Goal: Information Seeking & Learning: Find specific fact

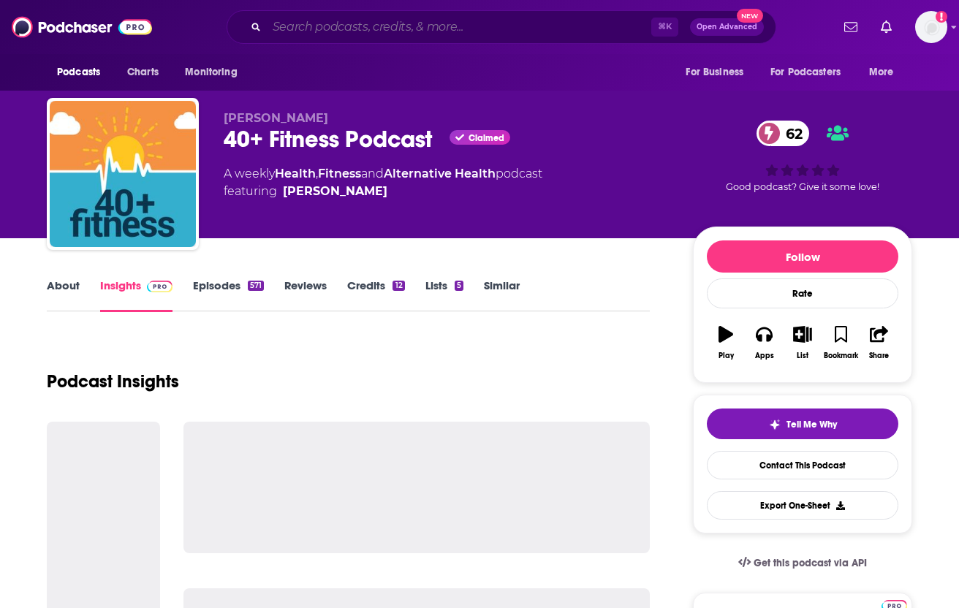
click at [357, 28] on input "Search podcasts, credits, & more..." at bounding box center [459, 26] width 384 height 23
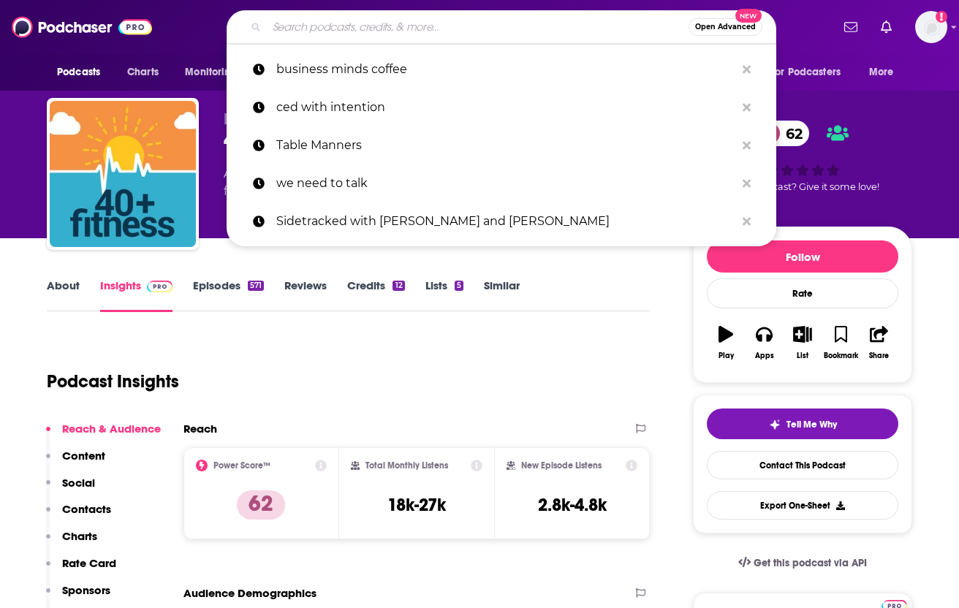
paste input "This Is So Awkward"
type input "This Is So Awkward"
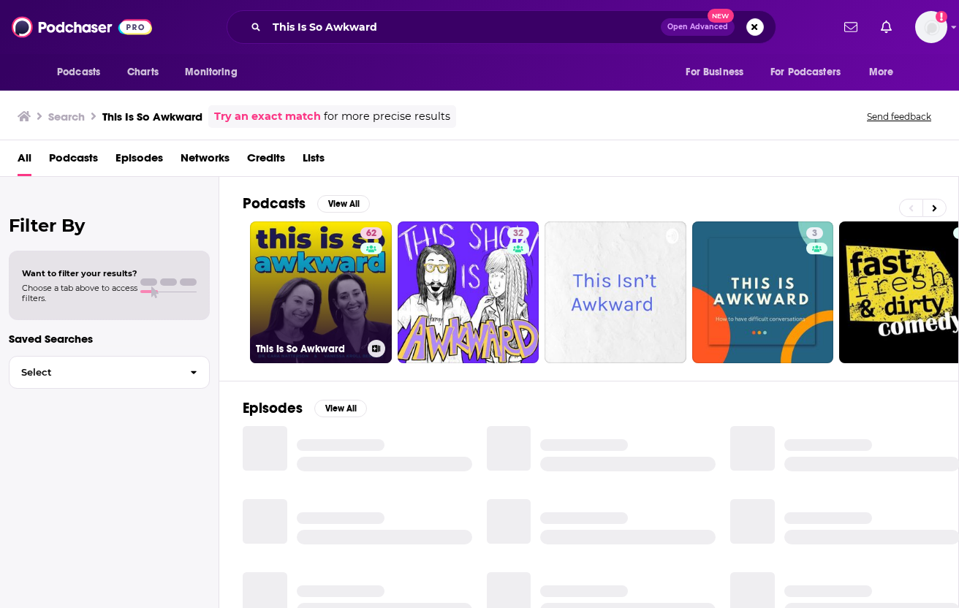
click at [332, 293] on link "62 This Is So Awkward" at bounding box center [321, 292] width 142 height 142
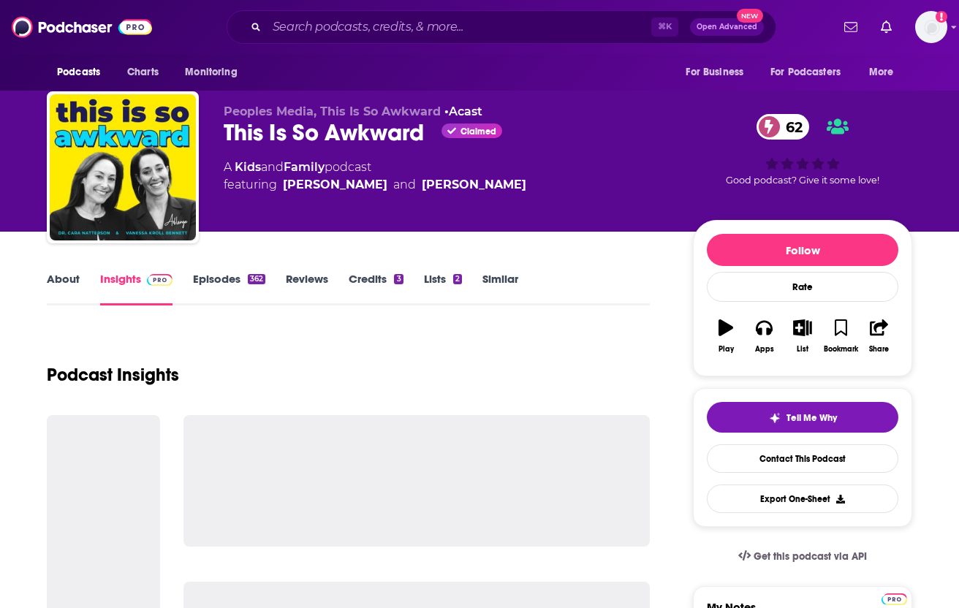
scroll to position [6, 0]
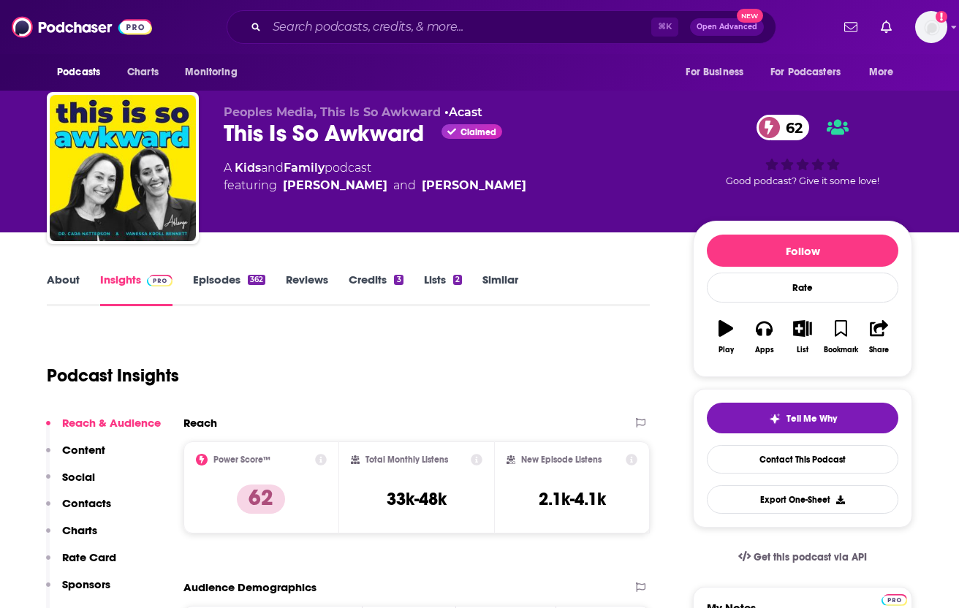
click at [338, 134] on div "This Is So Awkward Claimed 62" at bounding box center [447, 133] width 446 height 28
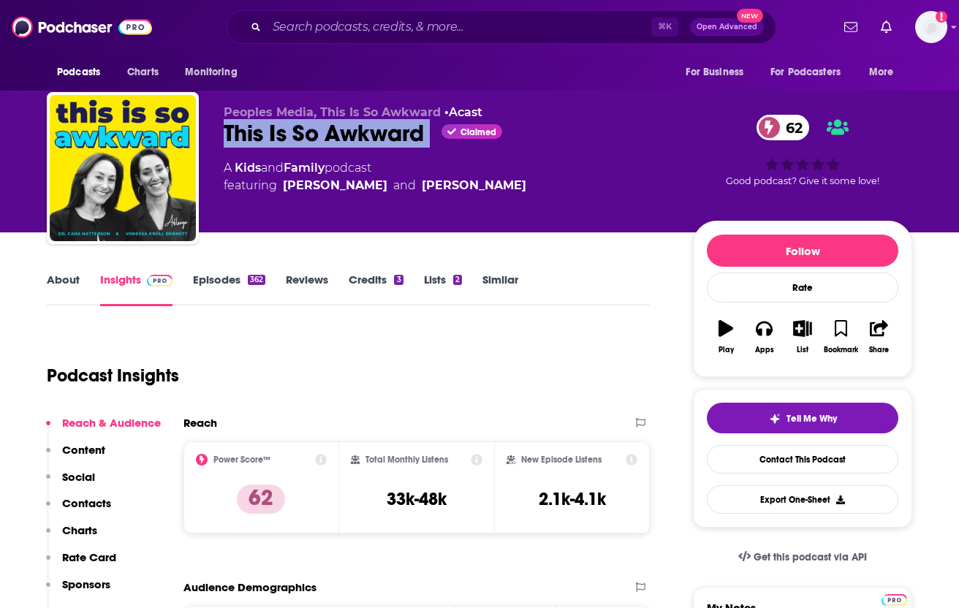
click at [338, 134] on div "This Is So Awkward Claimed 62" at bounding box center [447, 133] width 446 height 28
copy div "This Is So Awkward"
